Goal: Check status

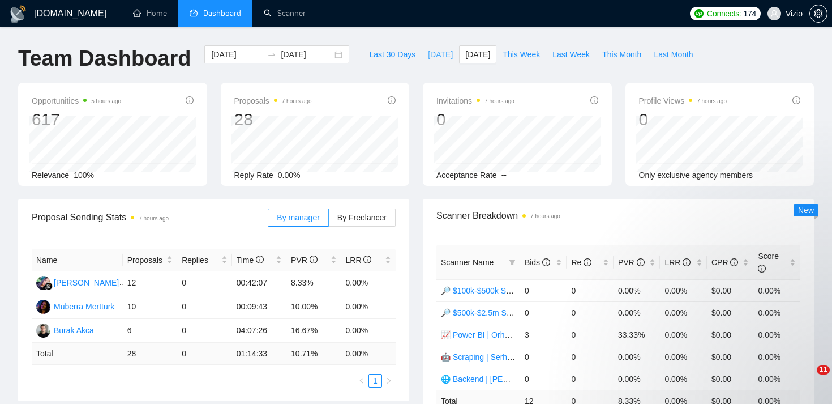
type input "[DATE]"
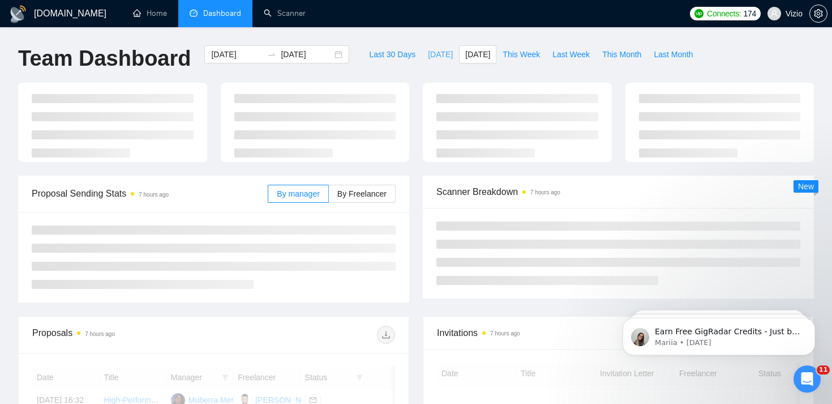
click at [438, 54] on span "[DATE]" at bounding box center [440, 54] width 25 height 12
type input "[DATE]"
click at [439, 23] on ul "Home Dashboard Scanner" at bounding box center [401, 13] width 567 height 27
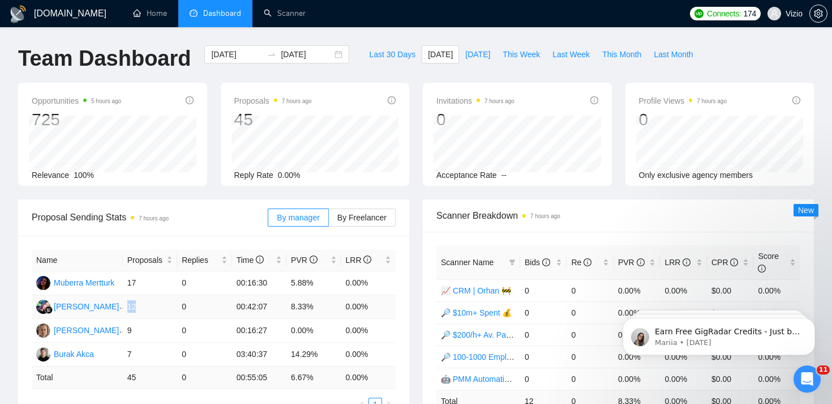
drag, startPoint x: 152, startPoint y: 305, endPoint x: 126, endPoint y: 303, distance: 26.7
click at [126, 303] on td "12" at bounding box center [150, 307] width 54 height 24
click at [148, 226] on div "Proposal Sending Stats 7 hours ago" at bounding box center [150, 217] width 236 height 32
